Goal: Task Accomplishment & Management: Use online tool/utility

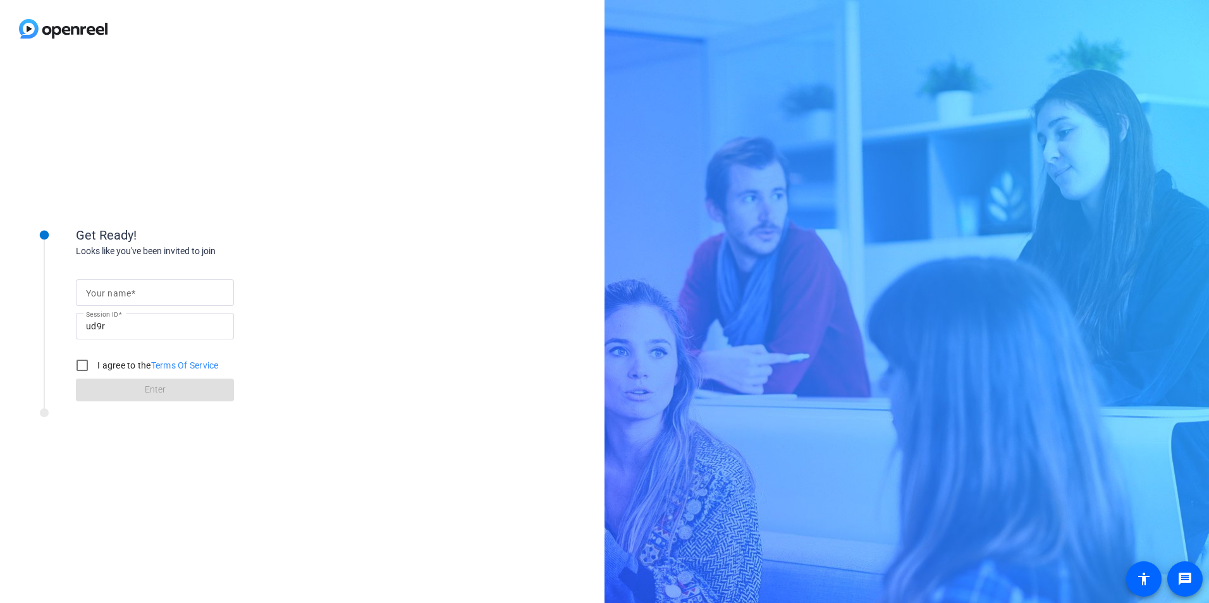
click at [127, 297] on mat-label "Your name" at bounding box center [108, 293] width 45 height 10
click at [127, 297] on input "Your name" at bounding box center [155, 292] width 138 height 15
type input "[PERSON_NAME]"
click at [365, 234] on div "Get Ready! Looks like you've been invited to join Your name [PERSON_NAME] Sessi…" at bounding box center [302, 331] width 605 height 546
click at [83, 359] on input "I agree to the Terms Of Service" at bounding box center [82, 365] width 25 height 25
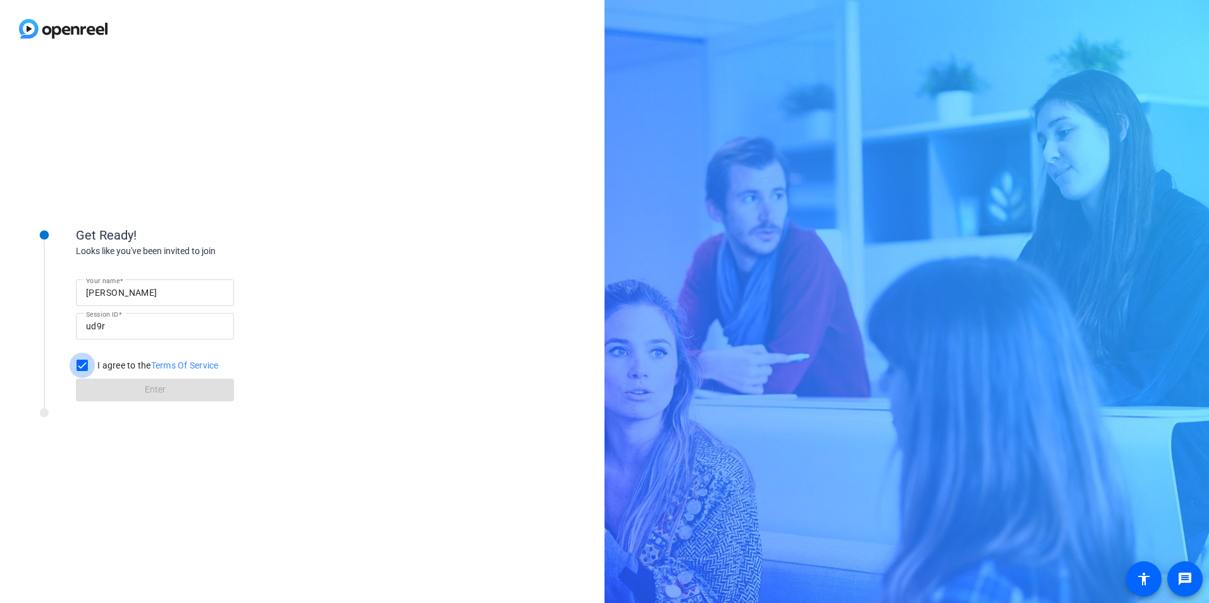
checkbox input "true"
click at [132, 392] on span at bounding box center [155, 390] width 158 height 30
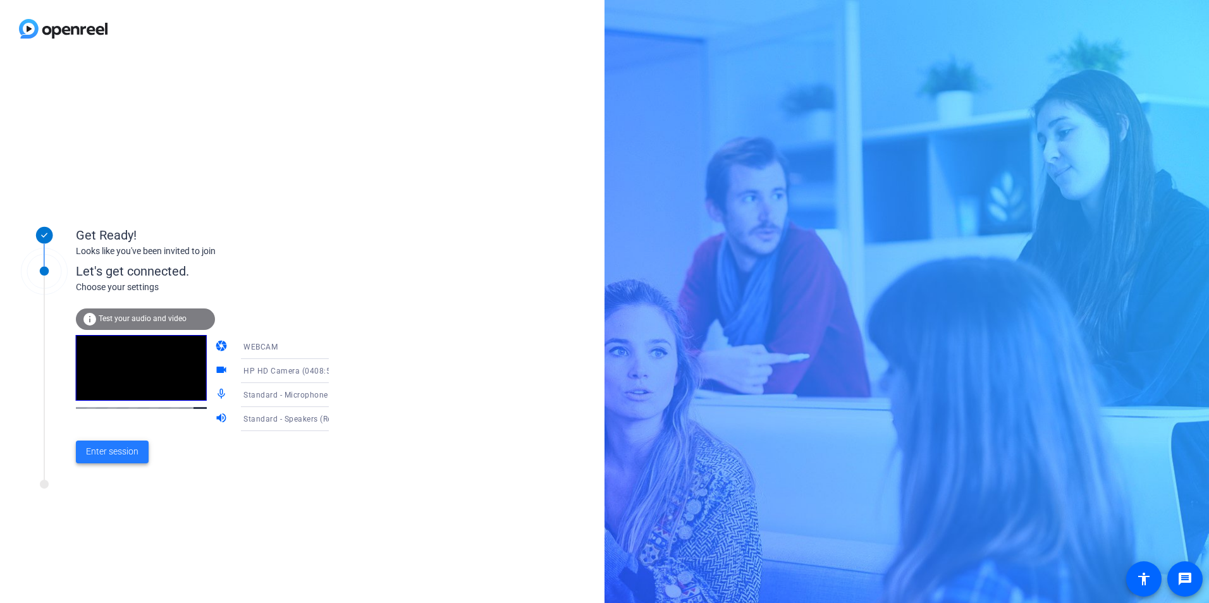
click at [114, 457] on span "Enter session" at bounding box center [112, 451] width 52 height 13
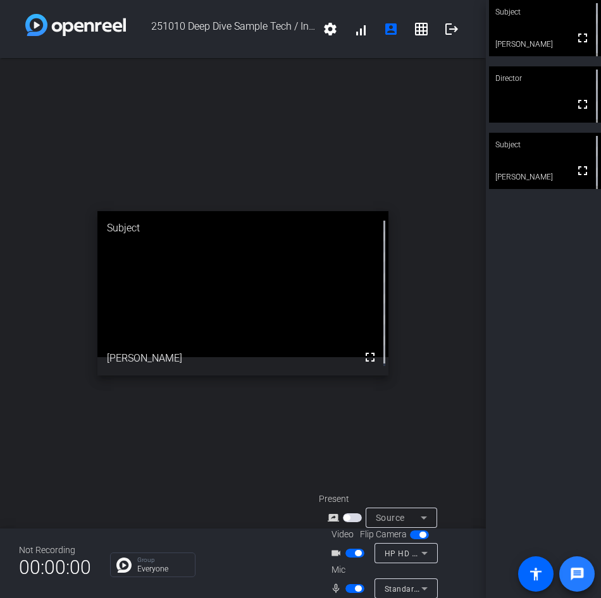
click at [578, 573] on mat-icon "message" at bounding box center [576, 574] width 15 height 15
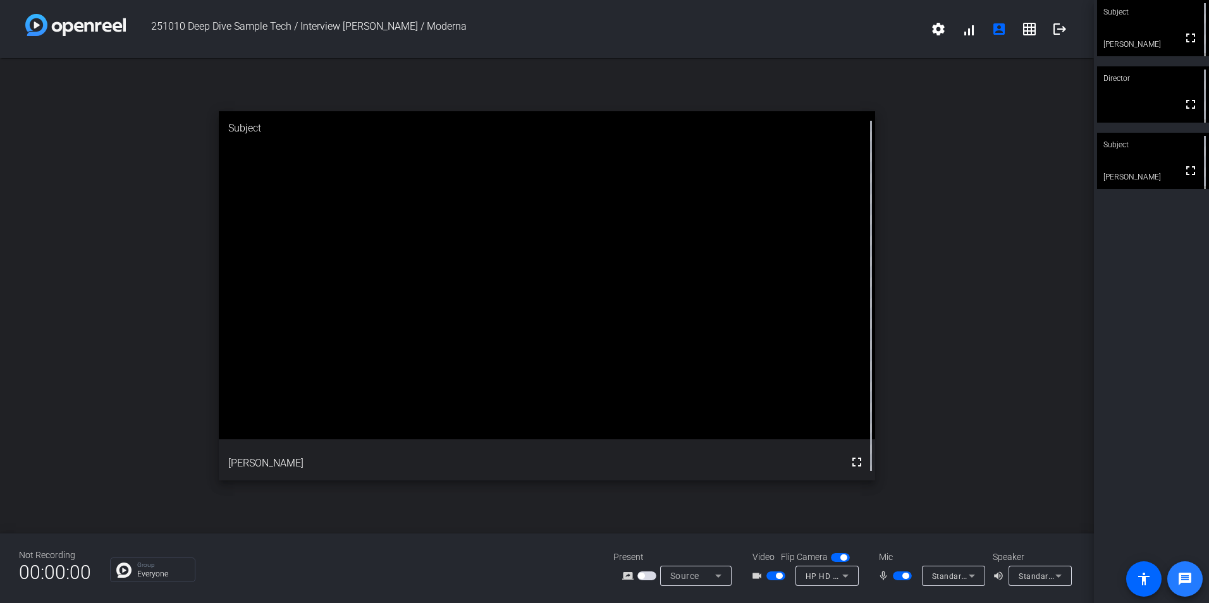
click at [1186, 574] on mat-icon "message" at bounding box center [1185, 579] width 15 height 15
click at [29, 156] on div "open_in_new Subject fullscreen [PERSON_NAME]" at bounding box center [547, 296] width 1094 height 476
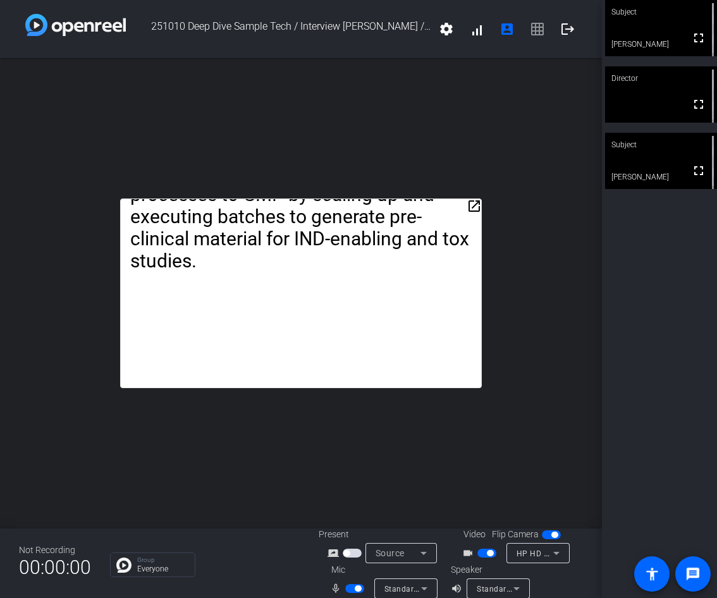
click at [467, 205] on mat-icon "open_in_new" at bounding box center [474, 206] width 15 height 15
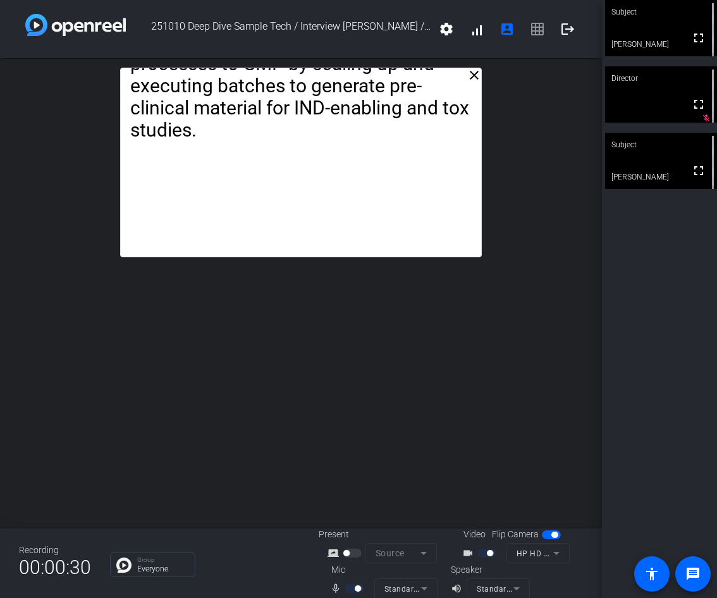
click at [331, 589] on mat-icon "mic_none" at bounding box center [337, 588] width 15 height 15
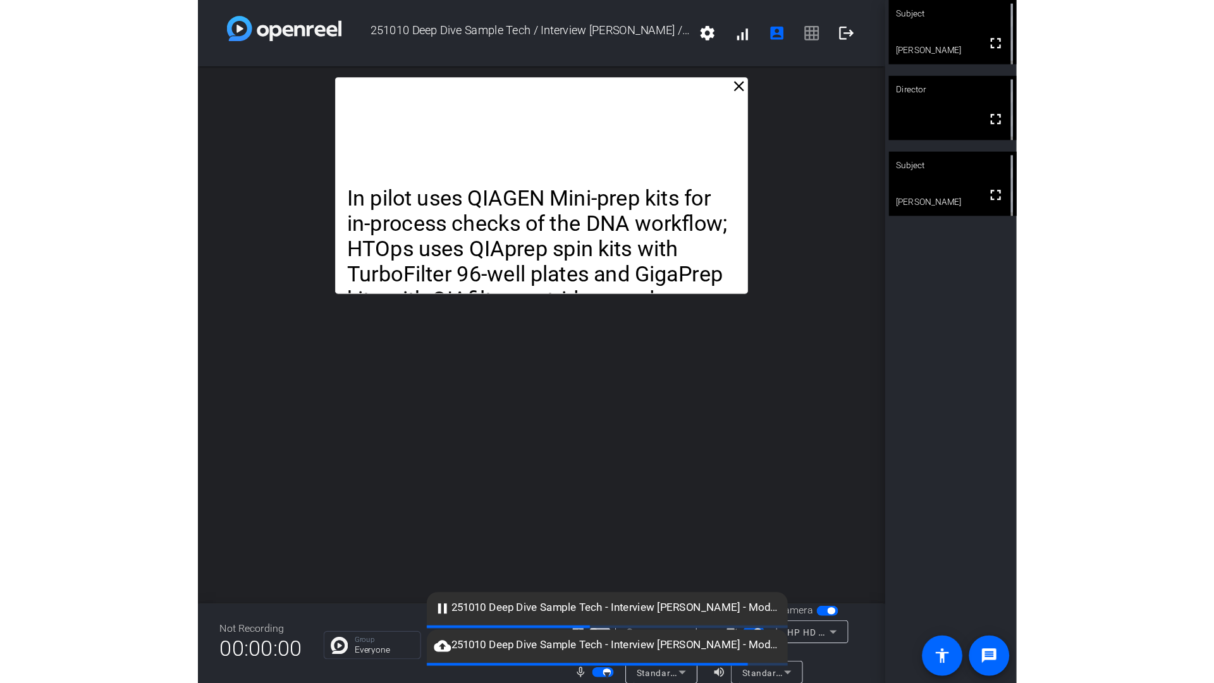
scroll to position [15, 0]
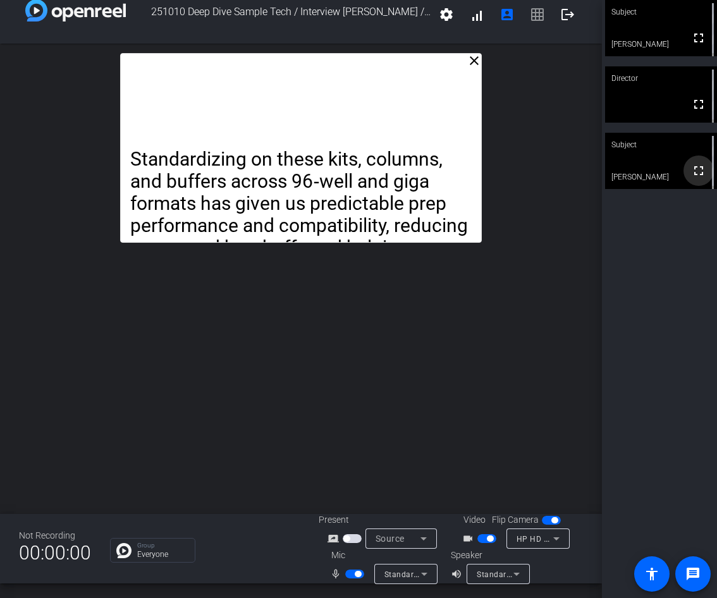
click at [694, 176] on mat-icon "fullscreen" at bounding box center [698, 170] width 15 height 15
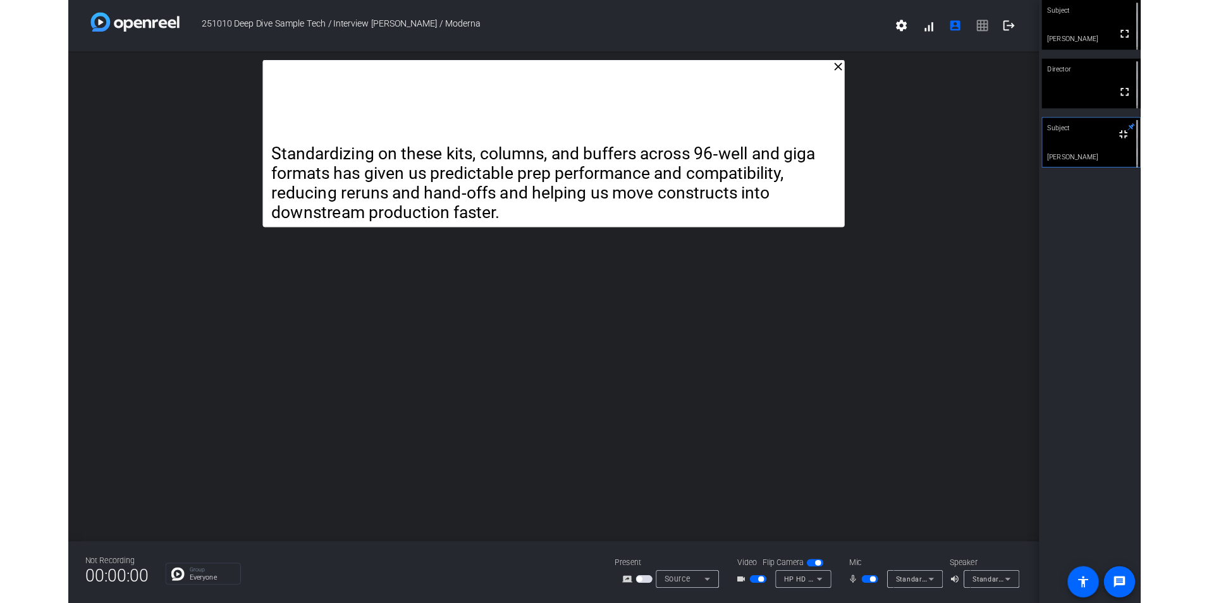
scroll to position [0, 0]
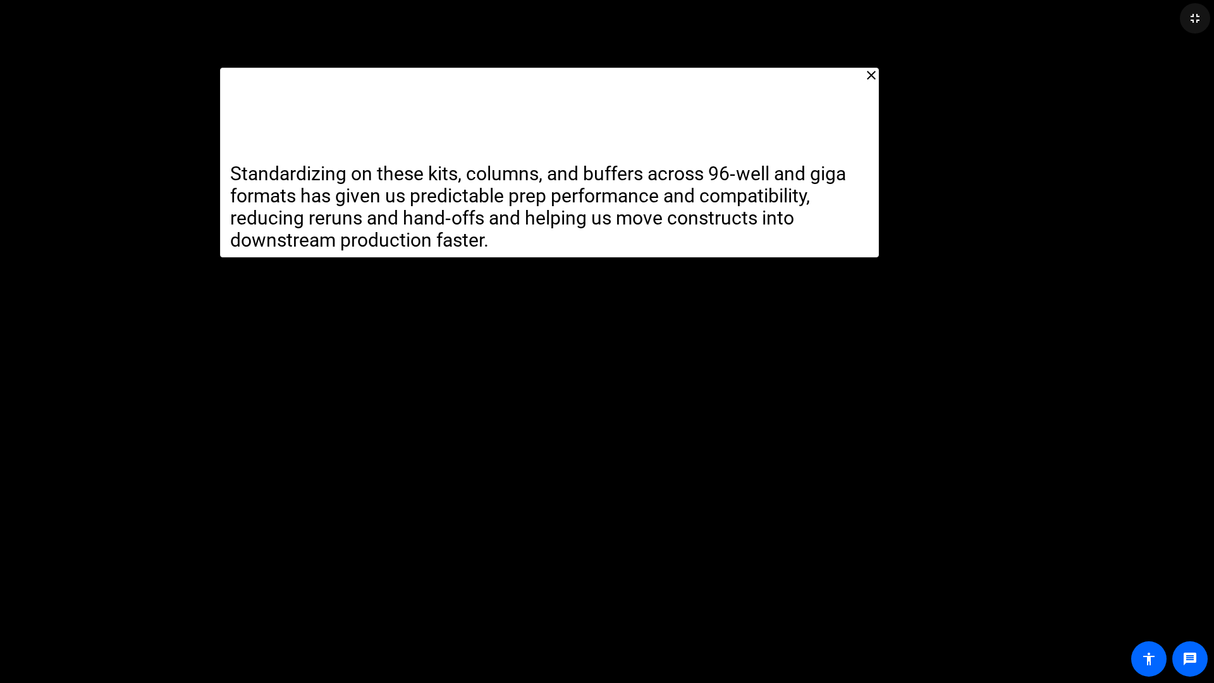
click at [1189, 19] on mat-icon "fullscreen_exit" at bounding box center [1195, 18] width 15 height 15
